Goal: Task Accomplishment & Management: Use online tool/utility

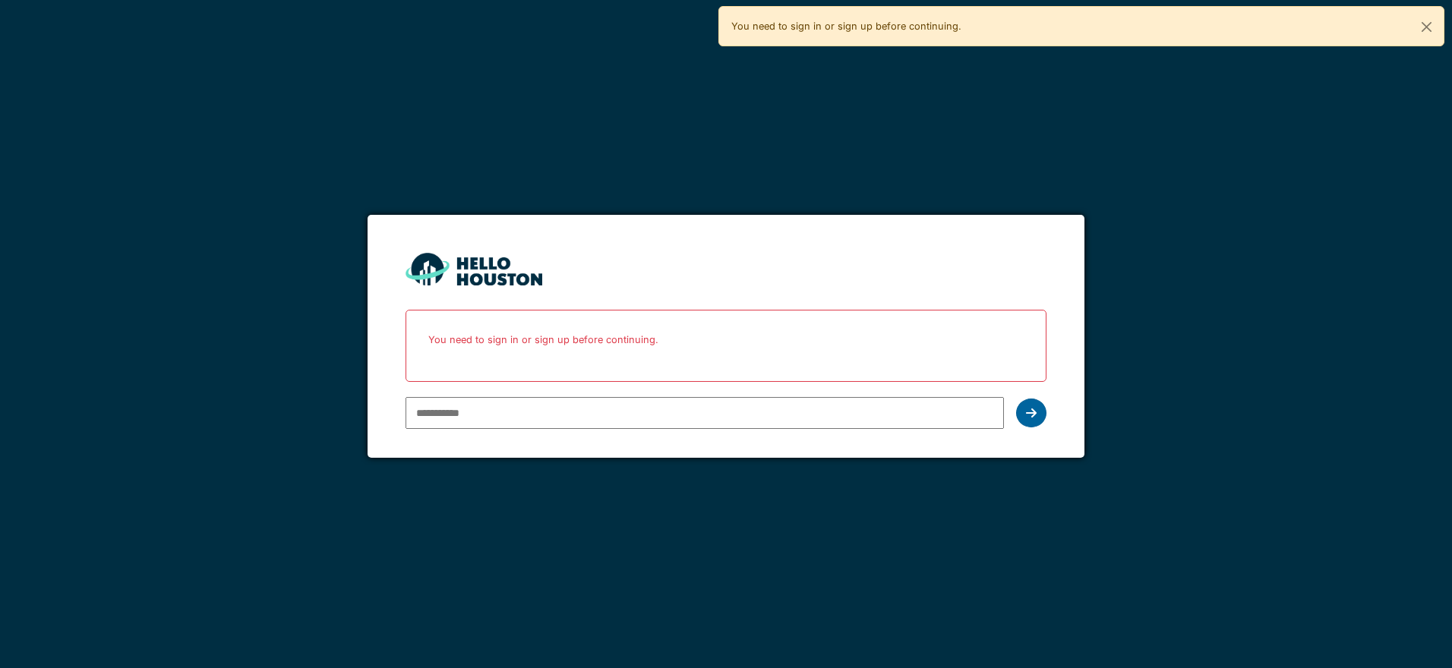
type input "**********"
click at [1026, 418] on icon at bounding box center [1031, 413] width 11 height 12
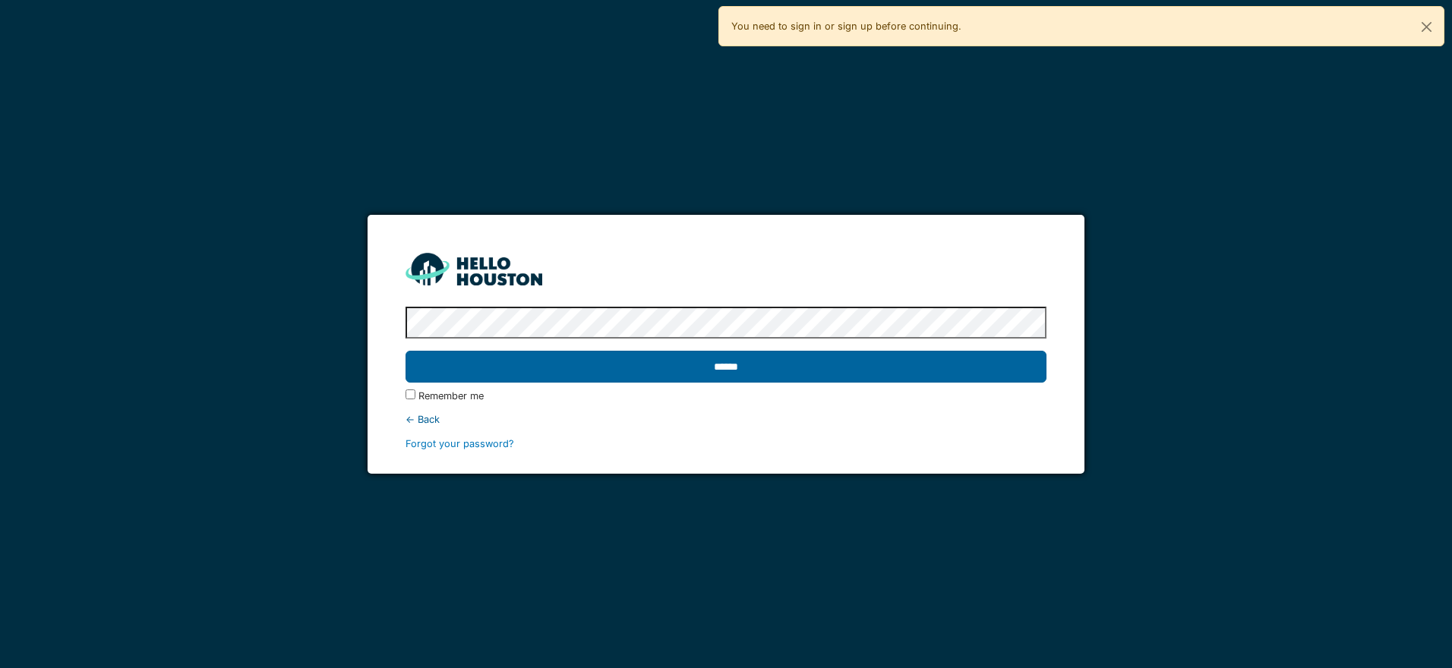
click at [775, 378] on input "******" at bounding box center [726, 367] width 640 height 32
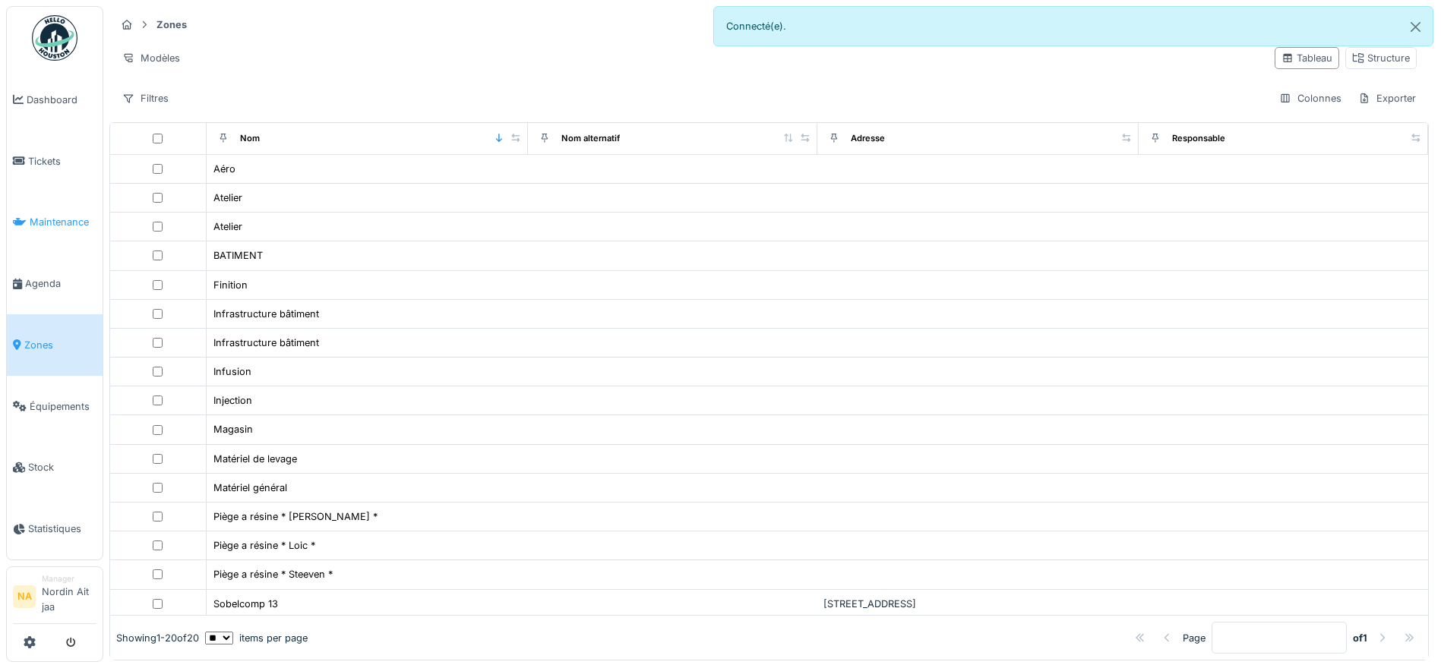
click at [55, 238] on link "Maintenance" at bounding box center [55, 223] width 96 height 62
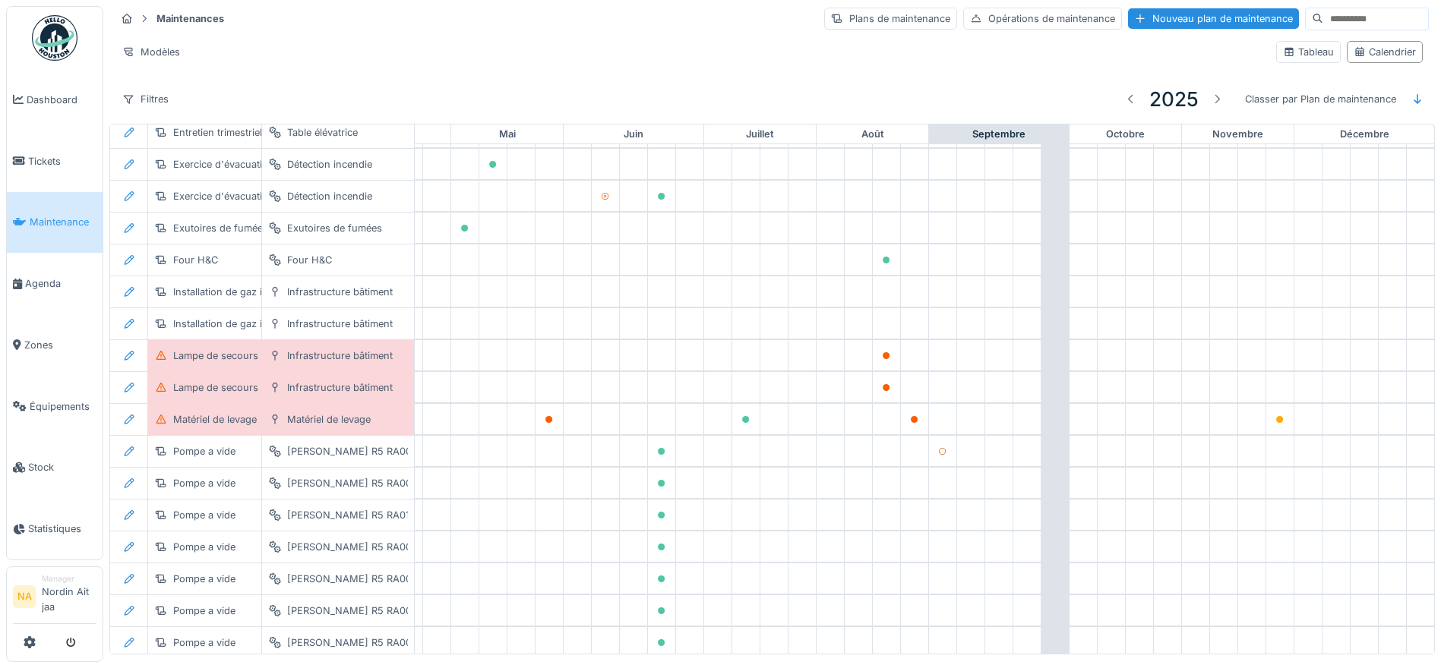
scroll to position [751, 504]
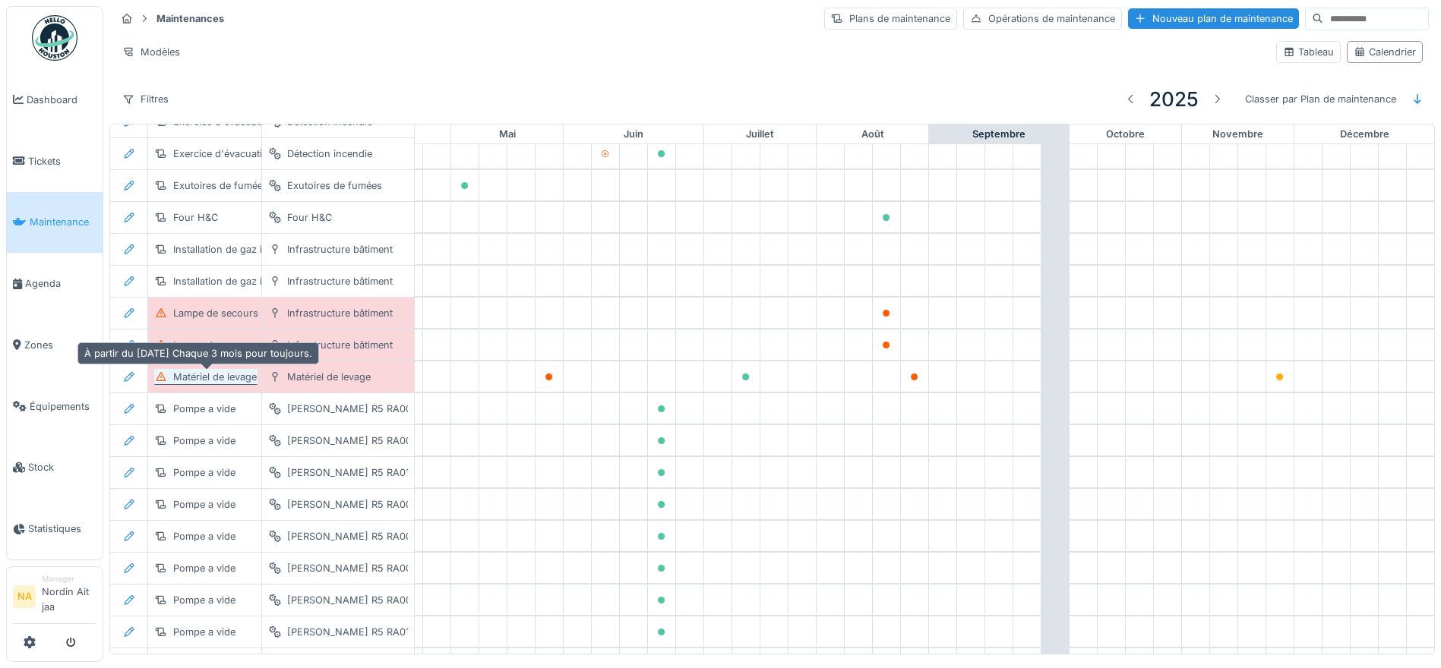
click at [218, 381] on div "Matériel de levage" at bounding box center [215, 377] width 84 height 14
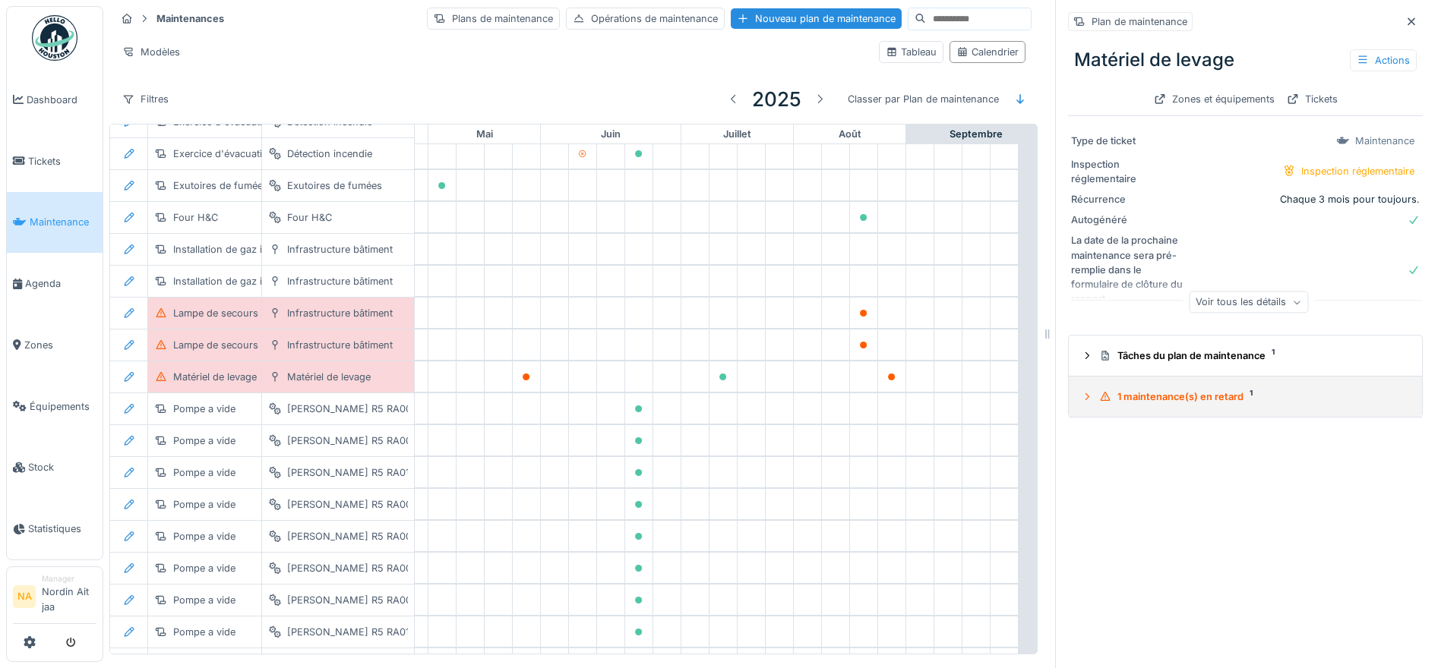
click at [1081, 398] on icon at bounding box center [1087, 397] width 12 height 10
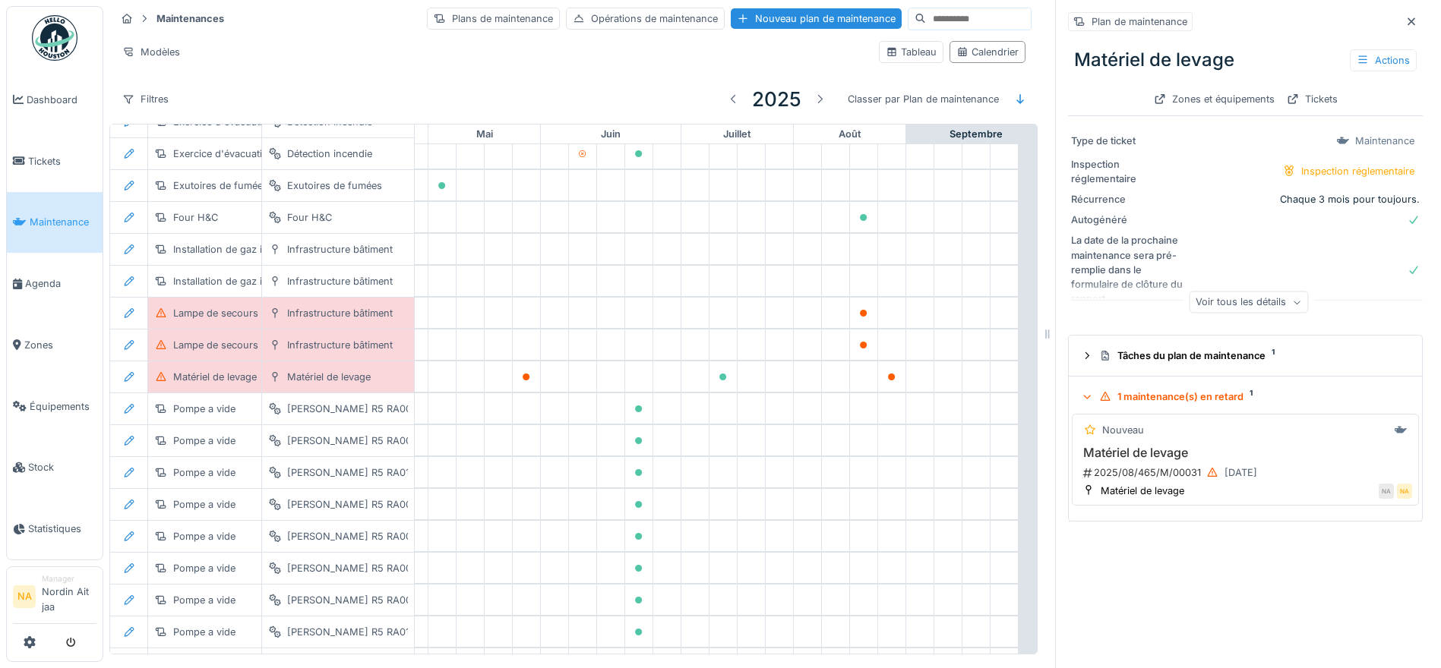
click at [1202, 442] on div "Nouveau Matériel de levage 2025/08/465/M/00031 22/08/2025 Matériel de levage NA…" at bounding box center [1245, 460] width 347 height 92
click at [1155, 496] on div "Matériel de levage" at bounding box center [1143, 491] width 84 height 14
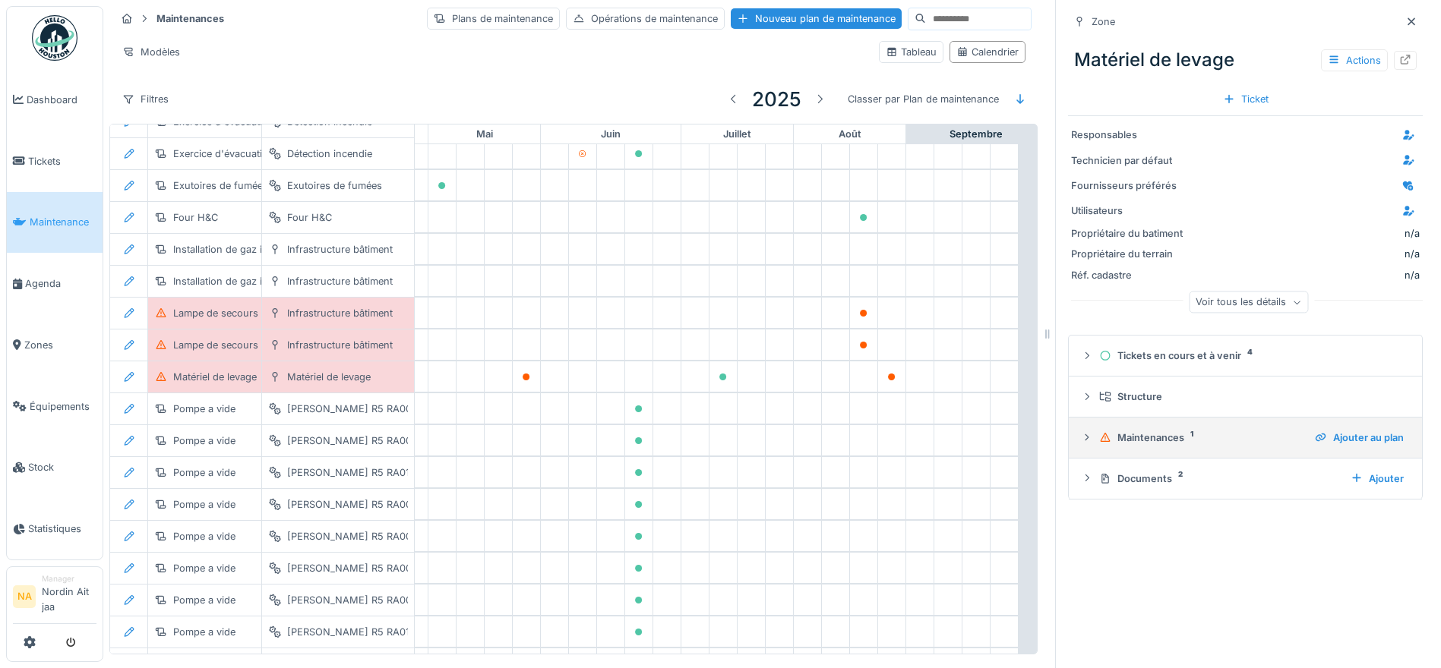
click at [1140, 436] on div "Maintenances 1" at bounding box center [1201, 438] width 204 height 14
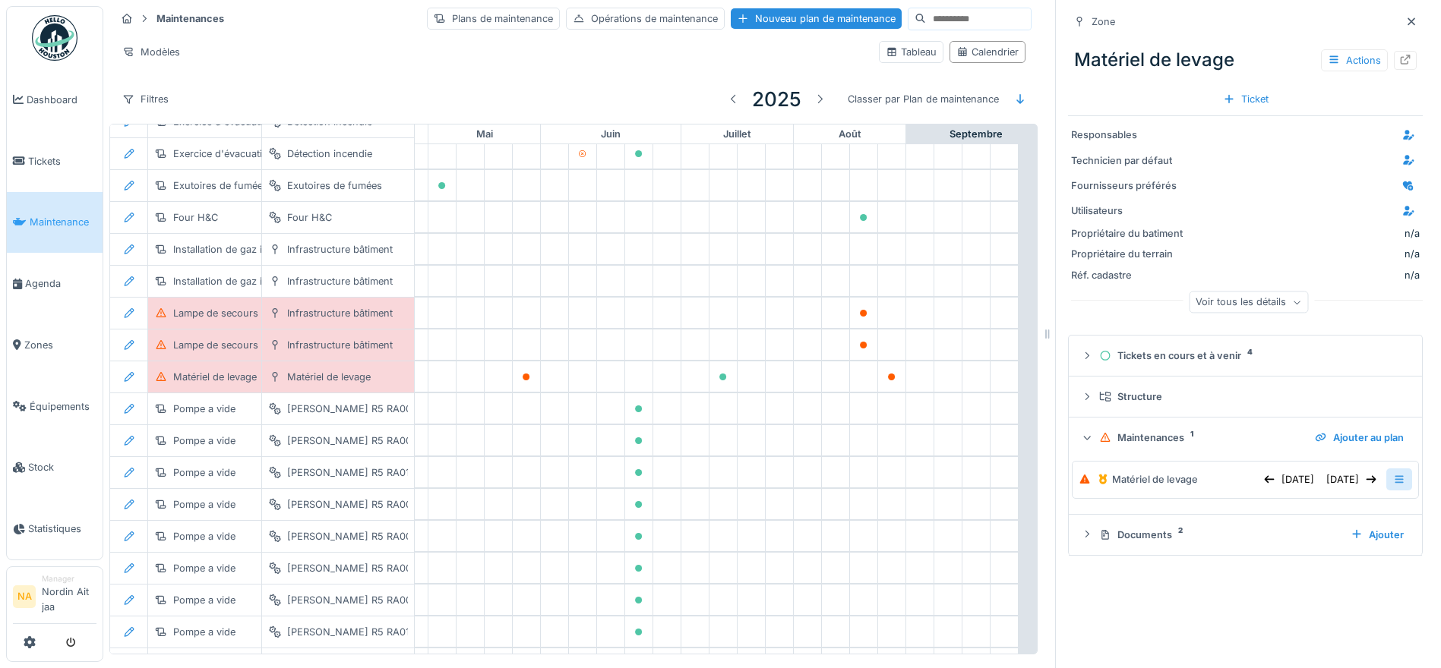
click at [1394, 478] on icon at bounding box center [1398, 480] width 8 height 8
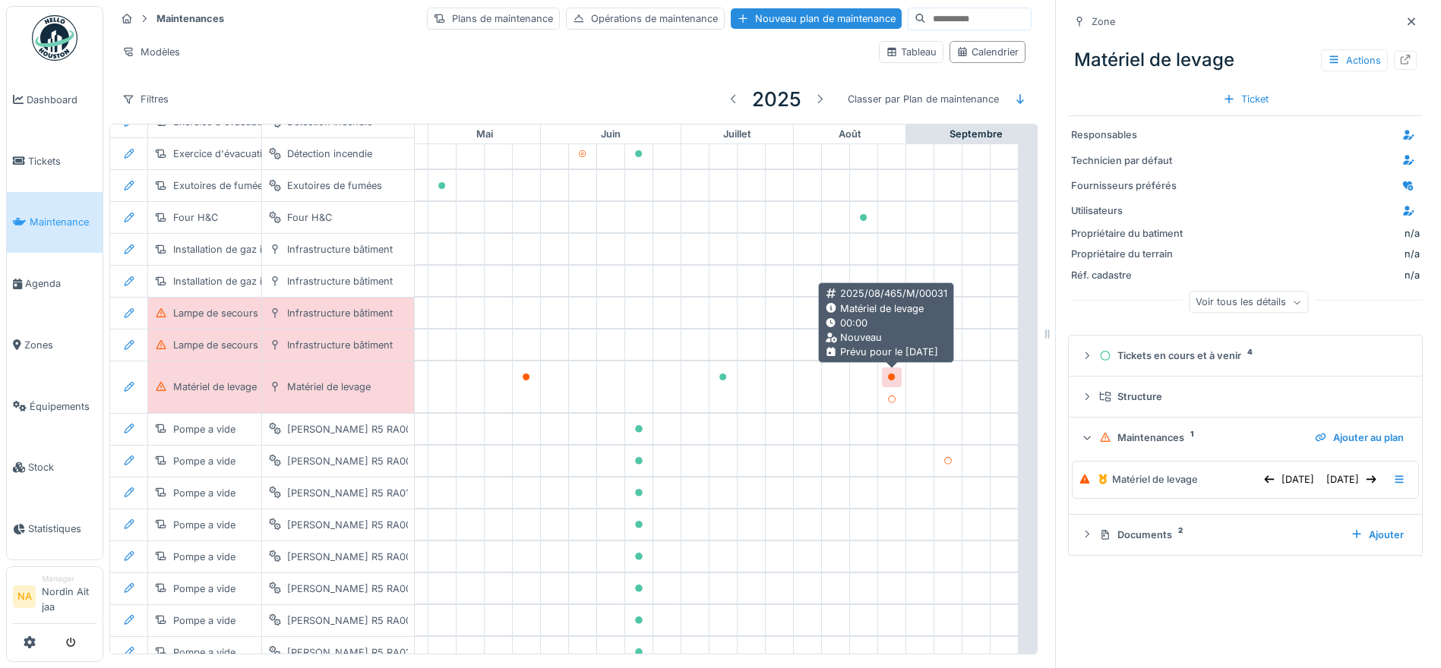
click at [892, 371] on div at bounding box center [891, 377] width 9 height 14
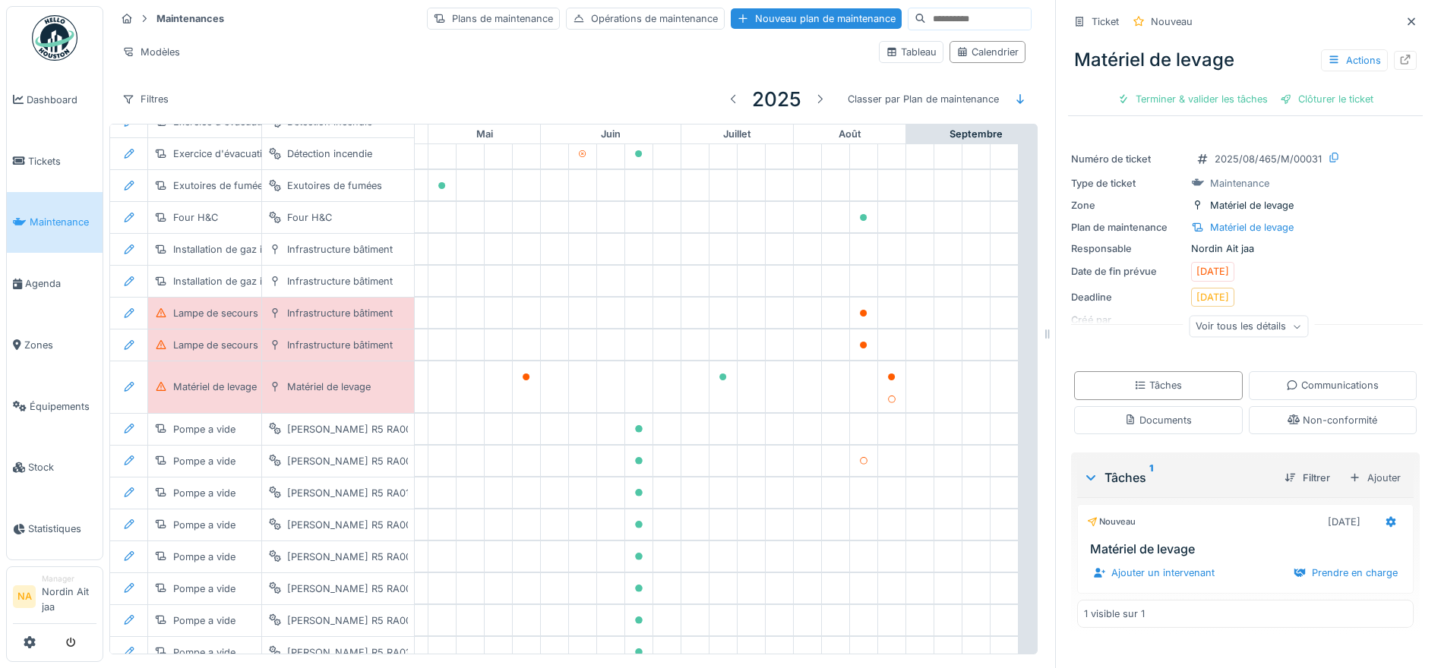
click at [1273, 322] on div "Voir tous les détails" at bounding box center [1248, 327] width 119 height 22
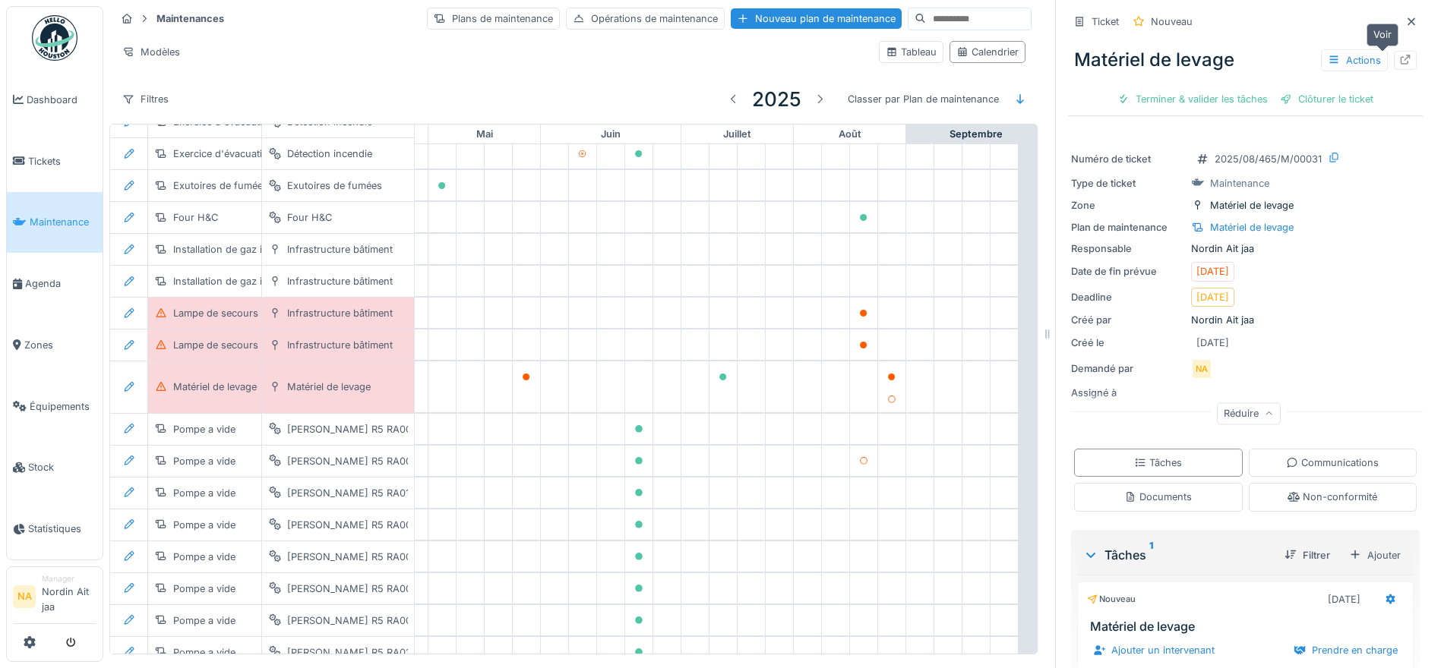
click at [1399, 59] on icon at bounding box center [1405, 60] width 12 height 10
click at [317, 18] on div "Maintenances Plans de maintenance Opérations de maintenance Nouveau plan de mai…" at bounding box center [573, 18] width 916 height 25
